Goal: Task Accomplishment & Management: Manage account settings

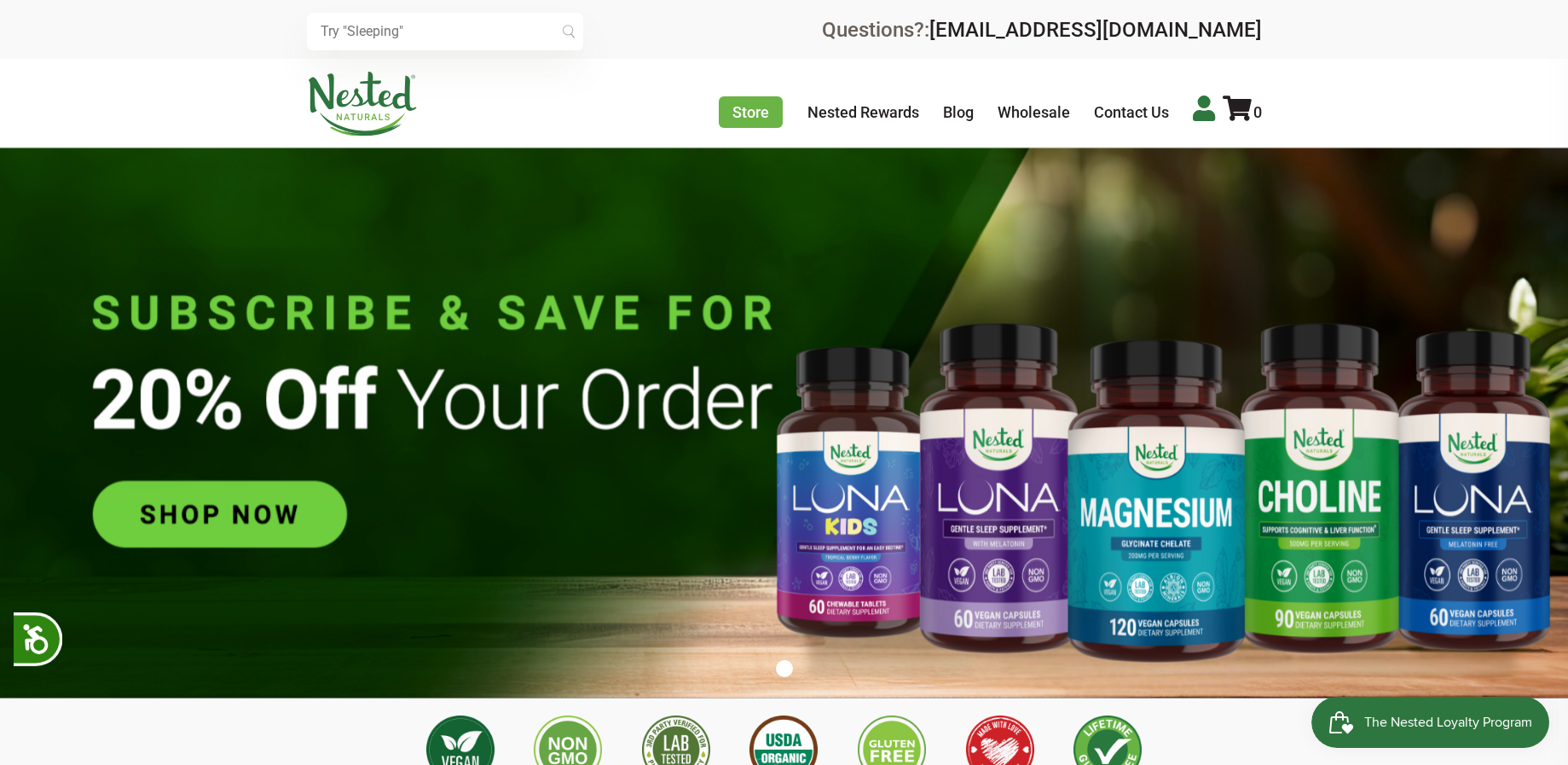
click at [1198, 113] on icon at bounding box center [1203, 108] width 22 height 25
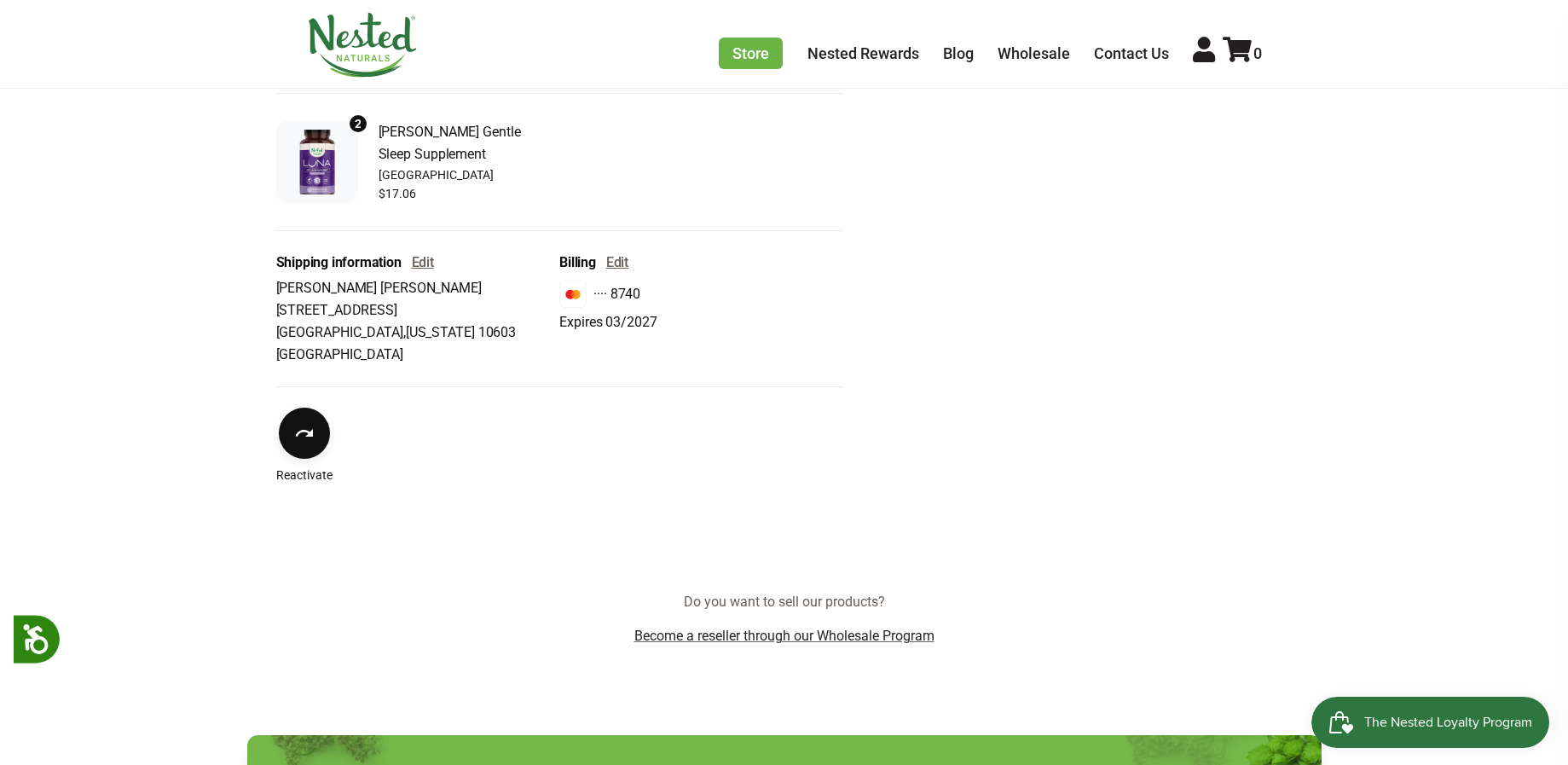
scroll to position [569, 0]
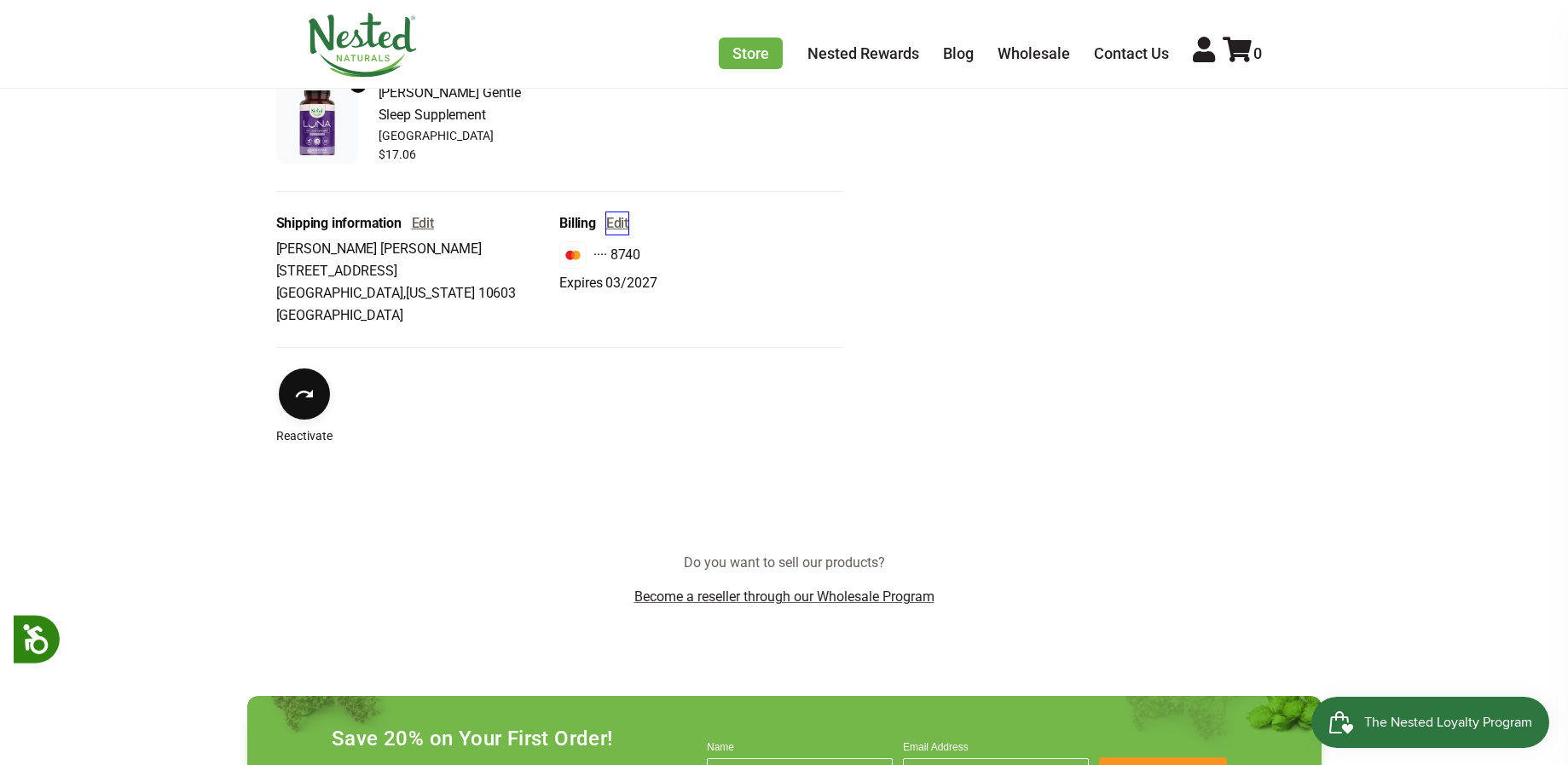
click at [623, 229] on button "Edit" at bounding box center [617, 223] width 22 height 22
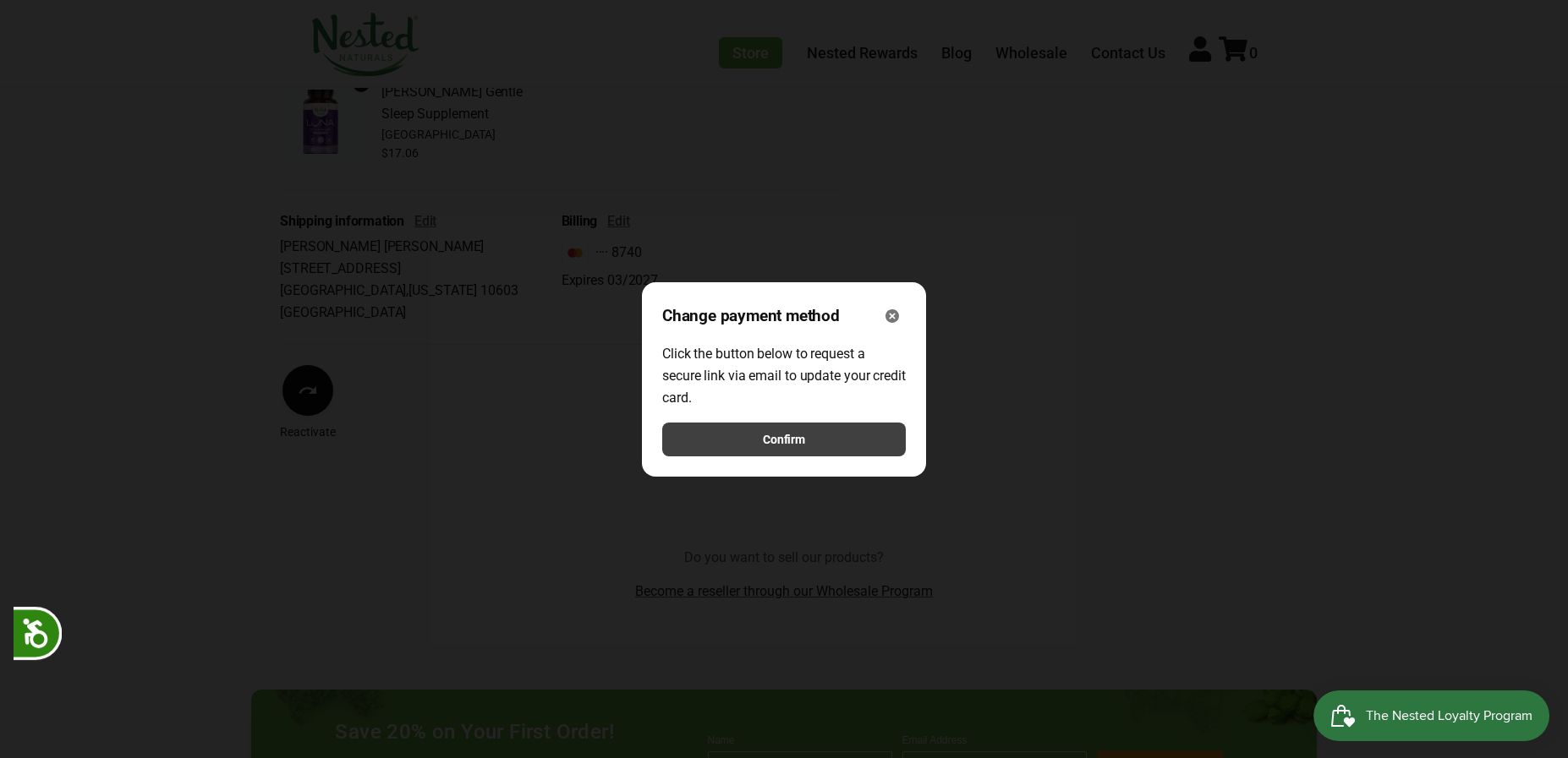
click at [812, 435] on button "Confirm" at bounding box center [784, 440] width 244 height 34
